Goal: Check status: Check status

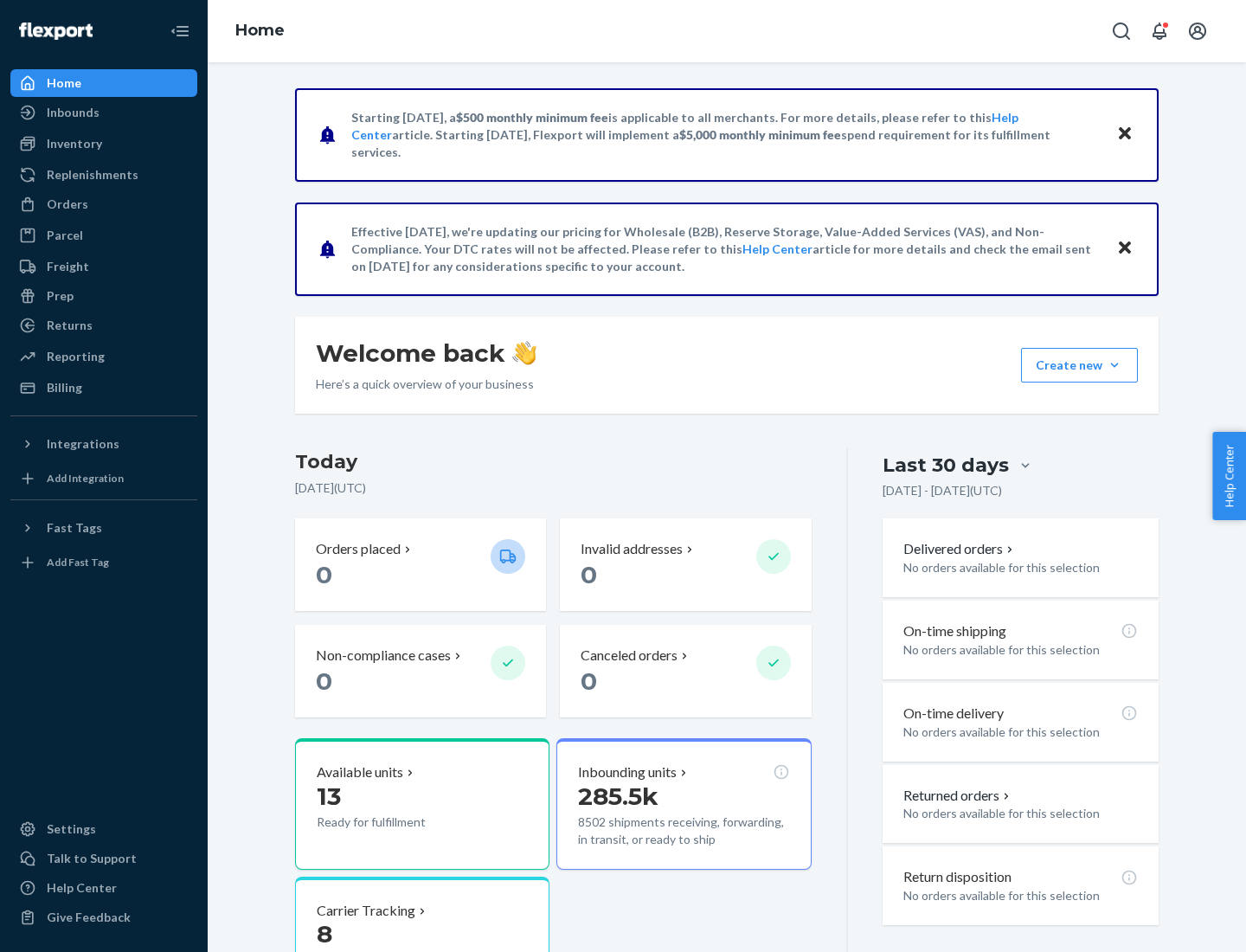
click at [1114, 365] on button "Create new Create new inbound Create new order Create new product" at bounding box center [1079, 365] width 117 height 35
click at [59, 296] on div "Prep" at bounding box center [60, 296] width 27 height 17
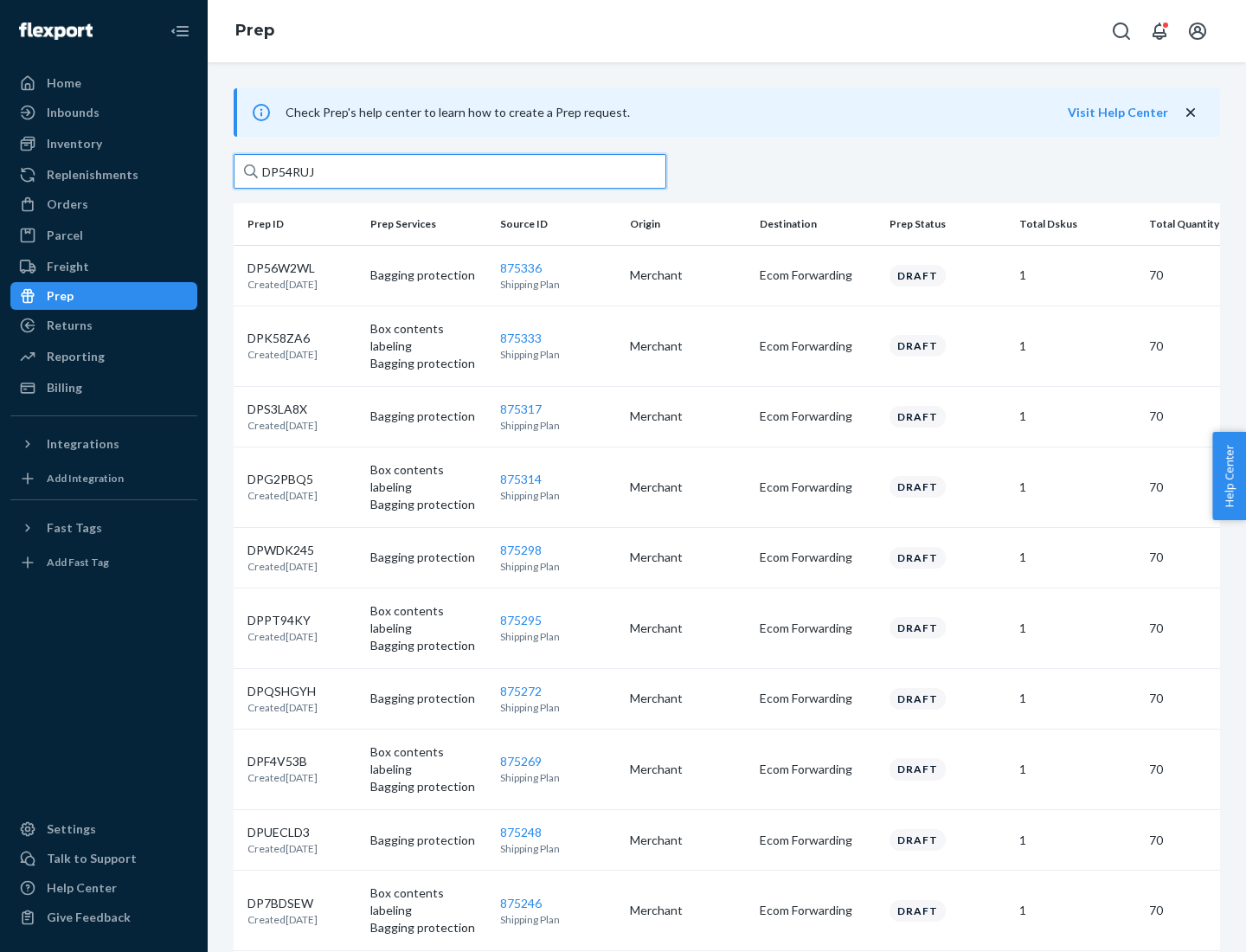
type input "DP54RUJL"
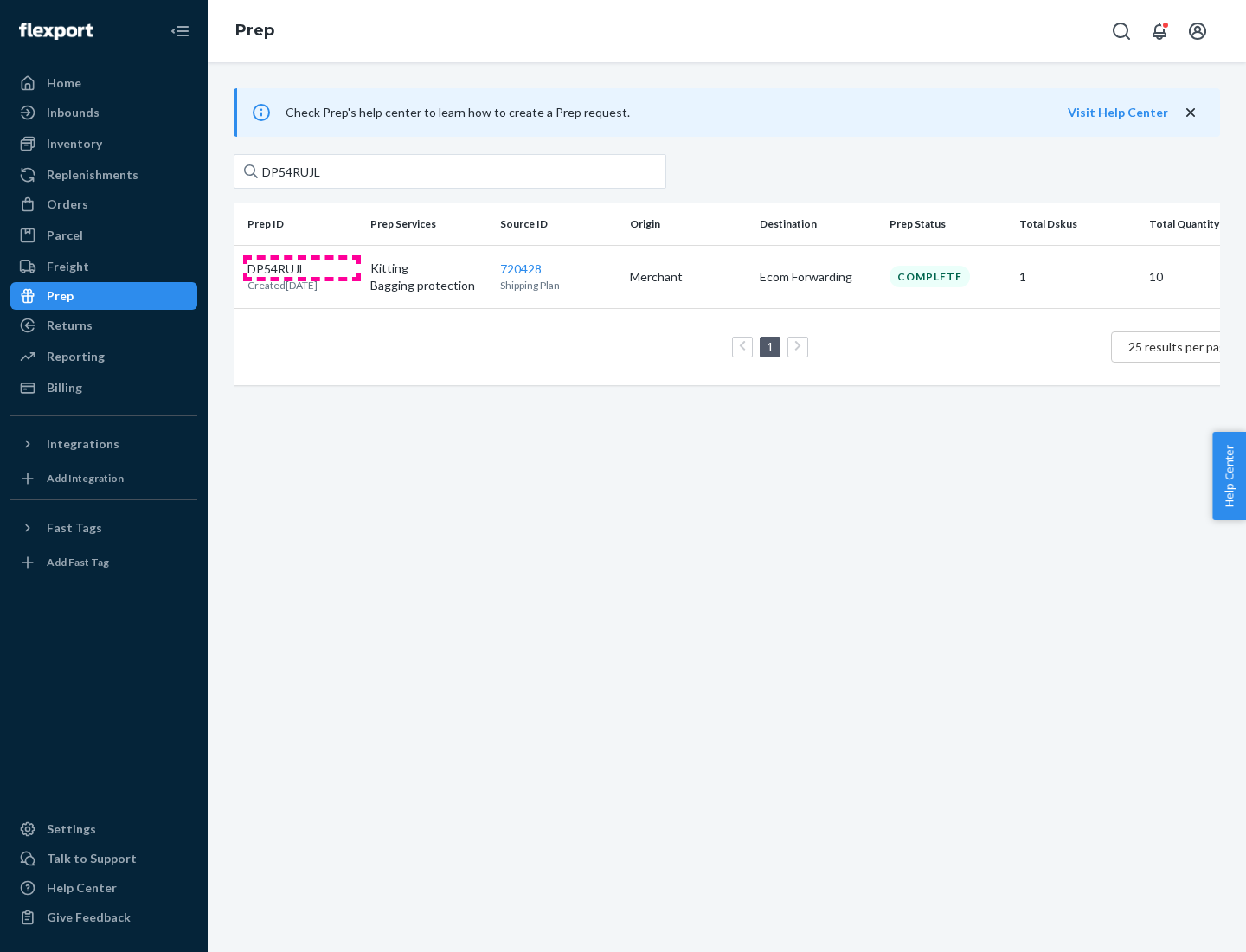
click at [302, 267] on p "DP54RUJL" at bounding box center [283, 269] width 70 height 17
